Goal: Task Accomplishment & Management: Manage account settings

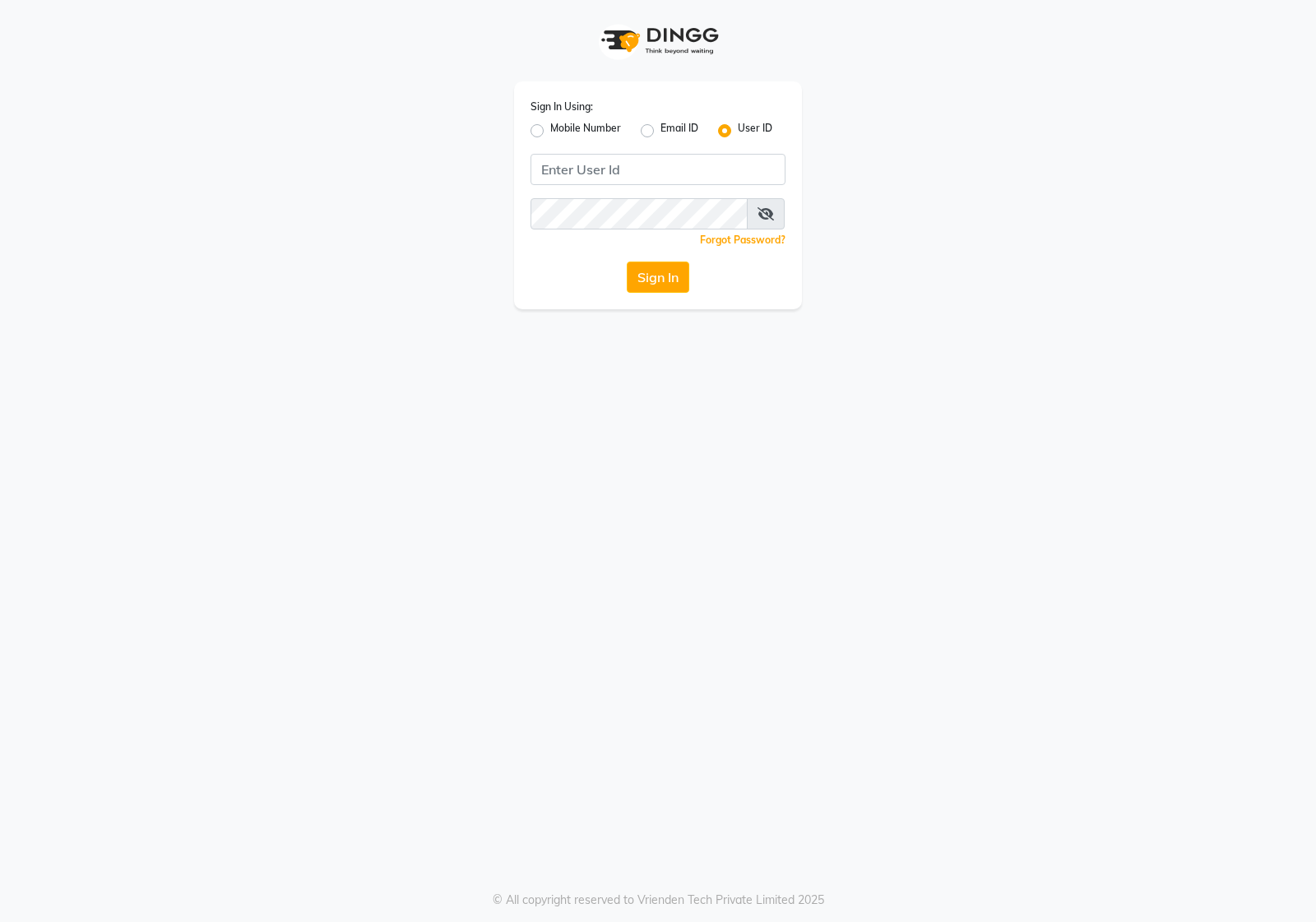
click at [550, 128] on label "Mobile Number" at bounding box center [585, 131] width 70 height 20
click at [550, 128] on input "Mobile Number" at bounding box center [555, 126] width 11 height 11
radio input "true"
radio input "false"
click at [606, 165] on input "Username" at bounding box center [686, 170] width 200 height 31
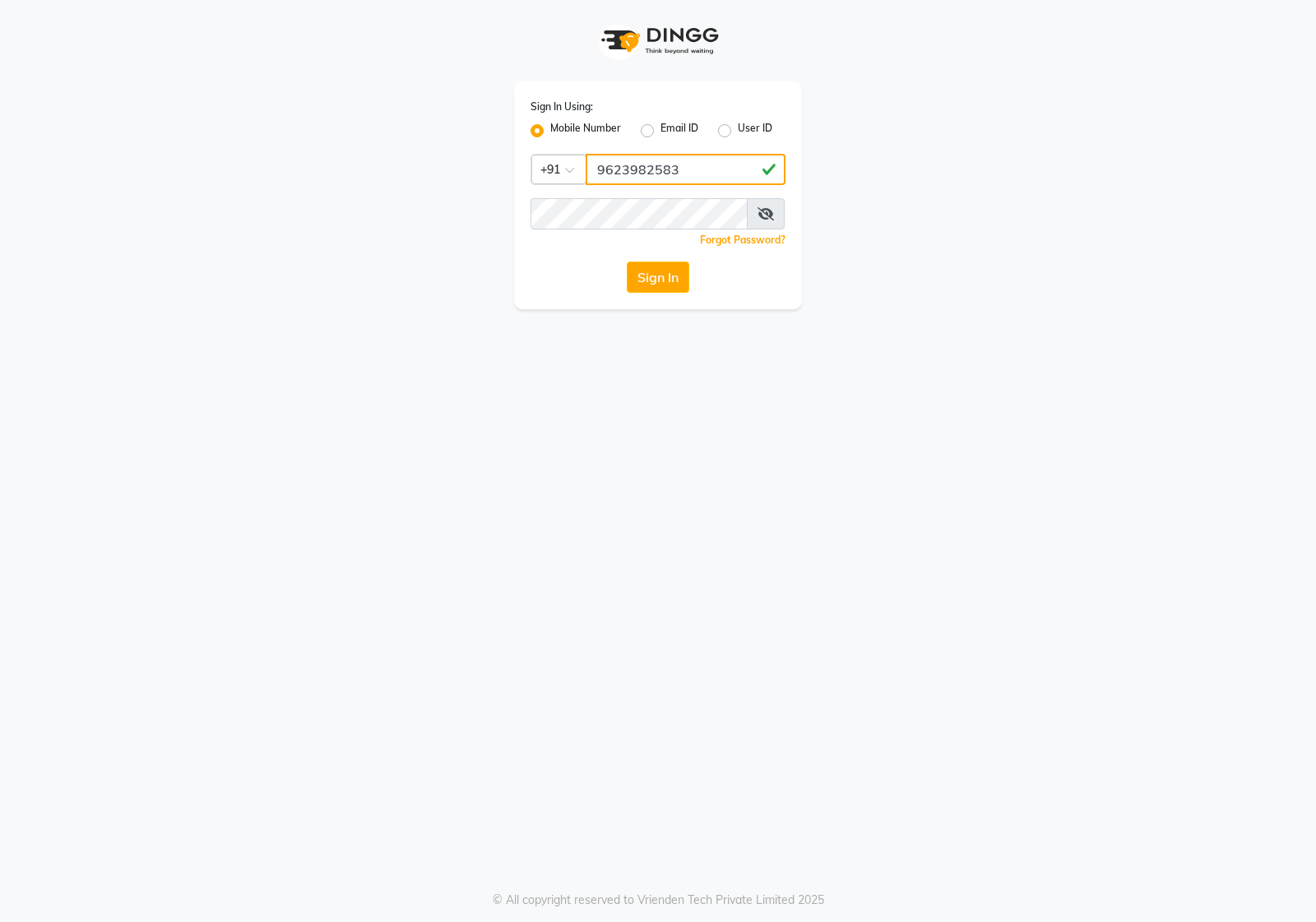
type input "9623982583"
click at [627, 262] on button "Sign In" at bounding box center [658, 277] width 63 height 31
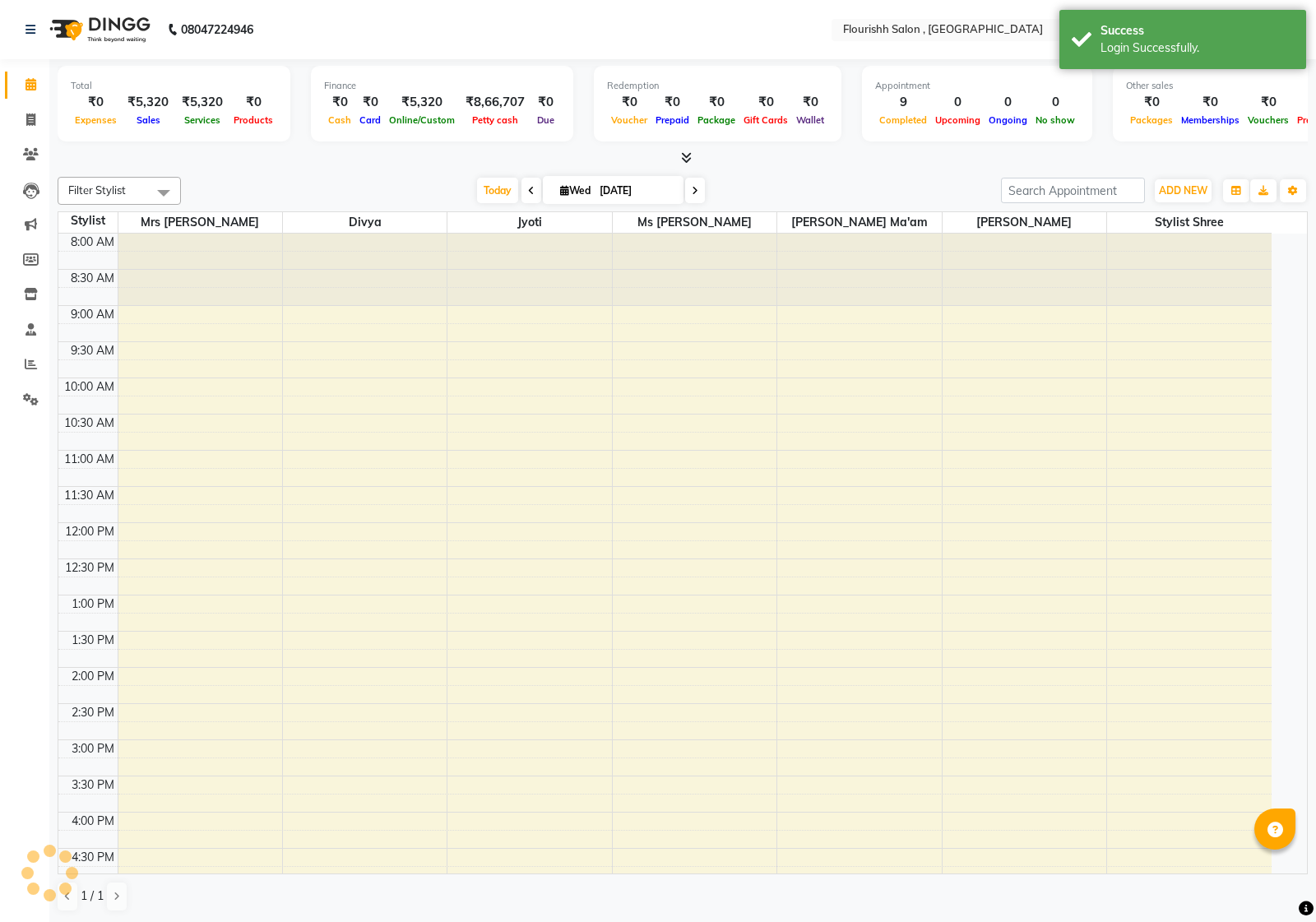
select select "en"
